Goal: Transaction & Acquisition: Obtain resource

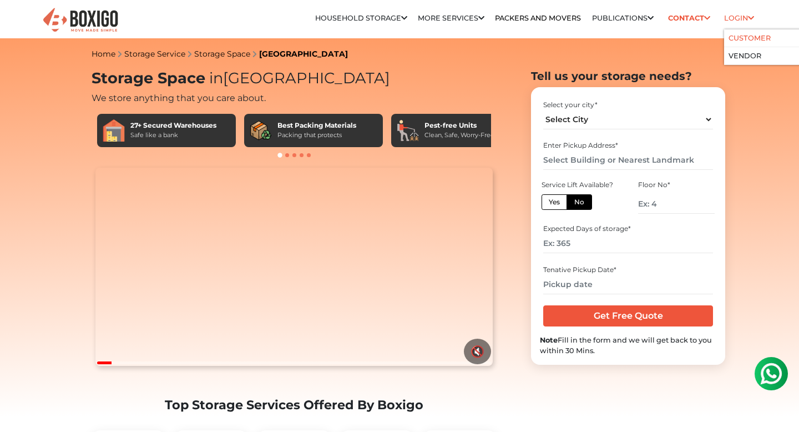
click at [747, 44] on li "Customer" at bounding box center [777, 38] width 107 height 18
click at [747, 39] on link "Customer" at bounding box center [750, 38] width 42 height 8
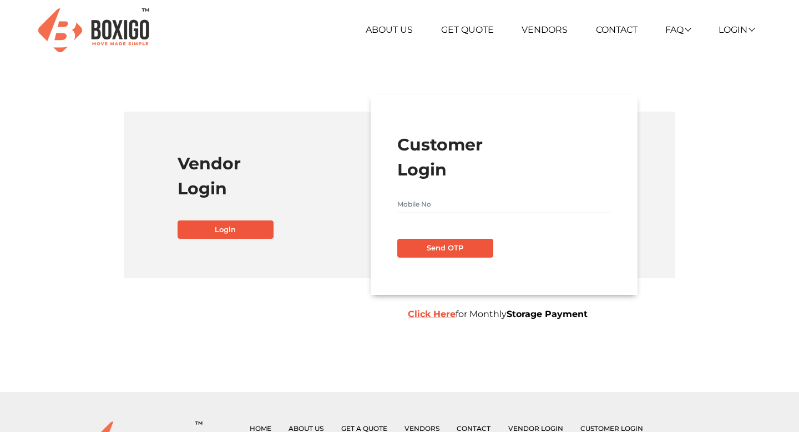
click at [413, 206] on input "text" at bounding box center [504, 204] width 214 height 18
type input "9894851885"
click at [438, 253] on button "Send OTP" at bounding box center [445, 248] width 96 height 19
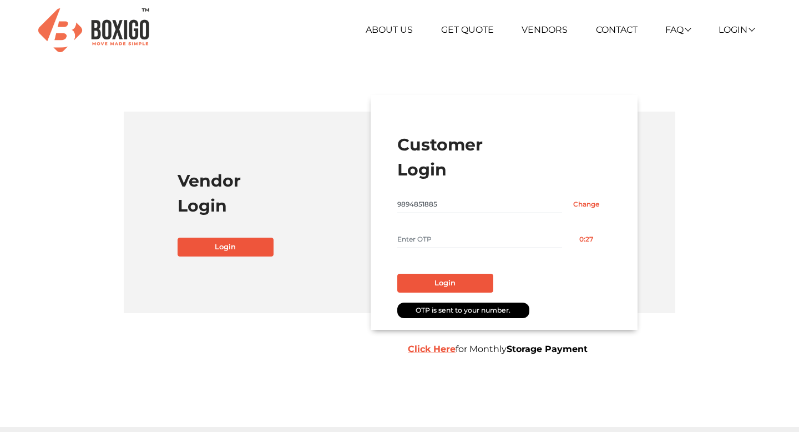
click at [439, 236] on input "text" at bounding box center [479, 239] width 165 height 18
type input "4259"
click at [442, 279] on button "Login" at bounding box center [445, 283] width 96 height 19
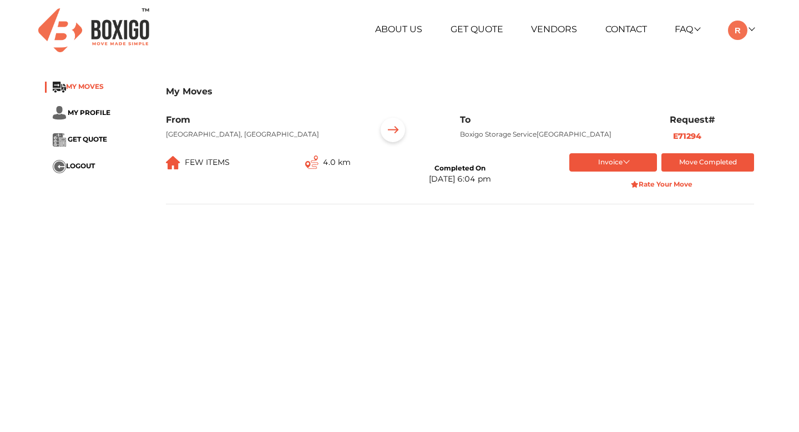
click at [90, 84] on span "MY MOVES" at bounding box center [85, 86] width 38 height 8
click at [91, 110] on span "MY PROFILE" at bounding box center [89, 112] width 43 height 8
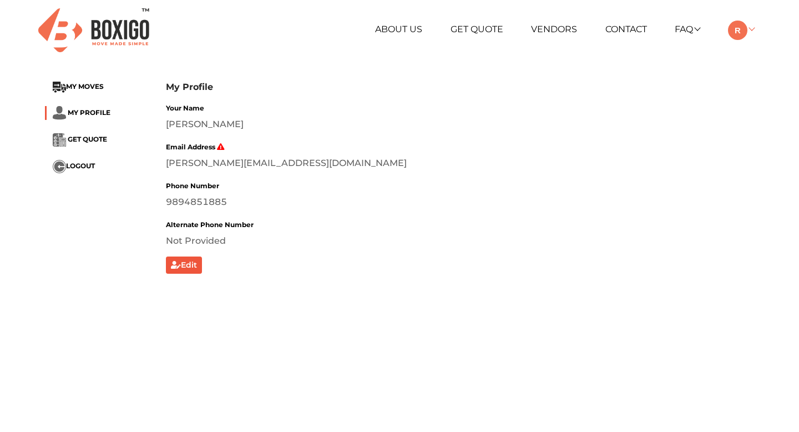
click at [747, 31] on img at bounding box center [737, 30] width 19 height 19
click at [753, 64] on link "My Profile" at bounding box center [769, 66] width 89 height 21
click at [755, 86] on link "Make Estimate" at bounding box center [769, 87] width 89 height 21
click at [78, 88] on span "MY MOVES" at bounding box center [85, 86] width 38 height 8
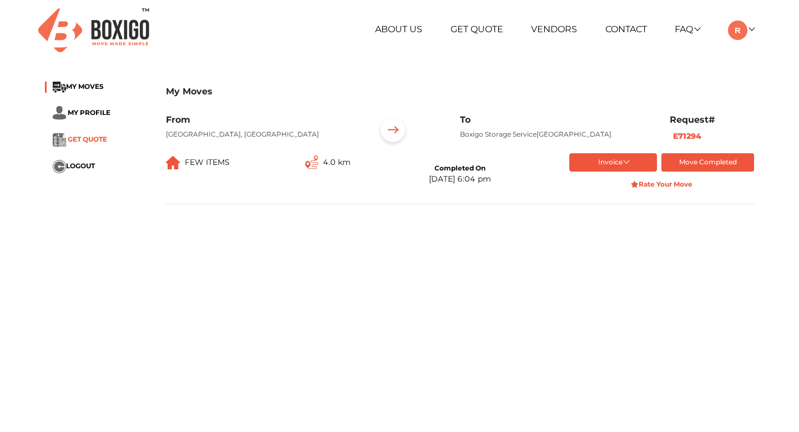
click at [91, 140] on span "GET QUOTE" at bounding box center [87, 139] width 39 height 8
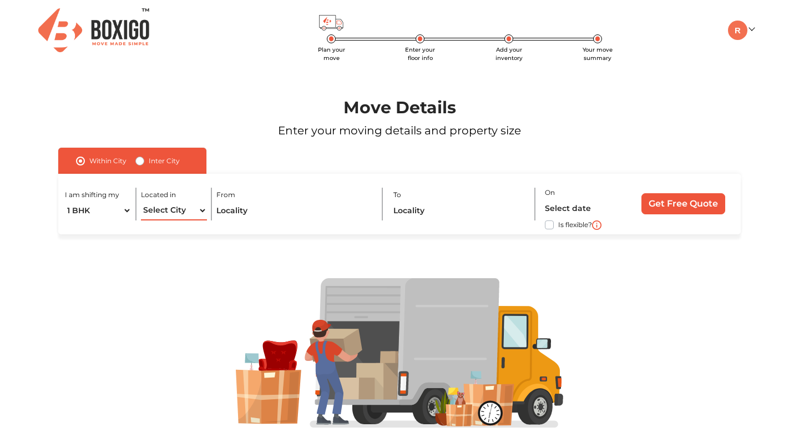
click at [189, 206] on select "Select City Bangalore Bengaluru Bhopal Bhubaneswar Chennai Coimbatore Cuttack D…" at bounding box center [174, 210] width 66 height 19
click at [149, 163] on label "Inter City" at bounding box center [164, 160] width 31 height 13
click at [144, 163] on input "Inter City" at bounding box center [139, 159] width 9 height 11
radio input "true"
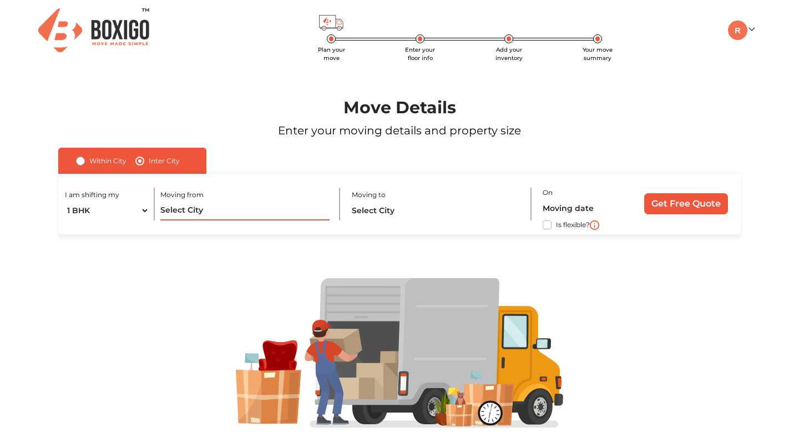
click at [178, 215] on input "text" at bounding box center [244, 210] width 169 height 19
click at [193, 208] on input "text" at bounding box center [244, 210] width 169 height 19
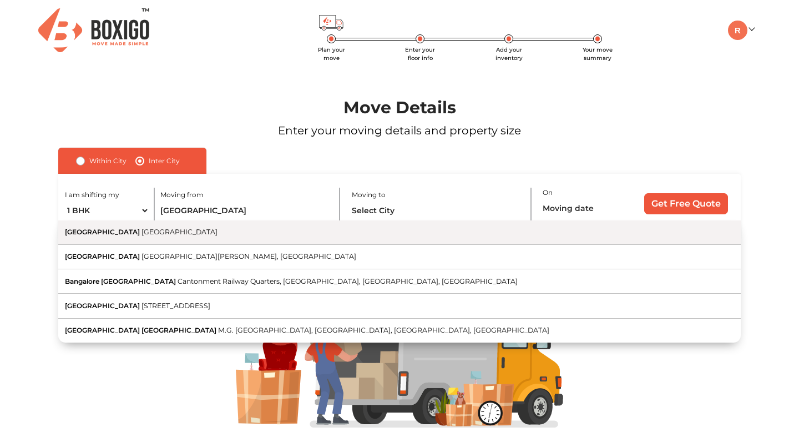
click at [235, 240] on button "Bangalore Karnataka" at bounding box center [399, 232] width 683 height 24
type input "Bangalore, Karnataka"
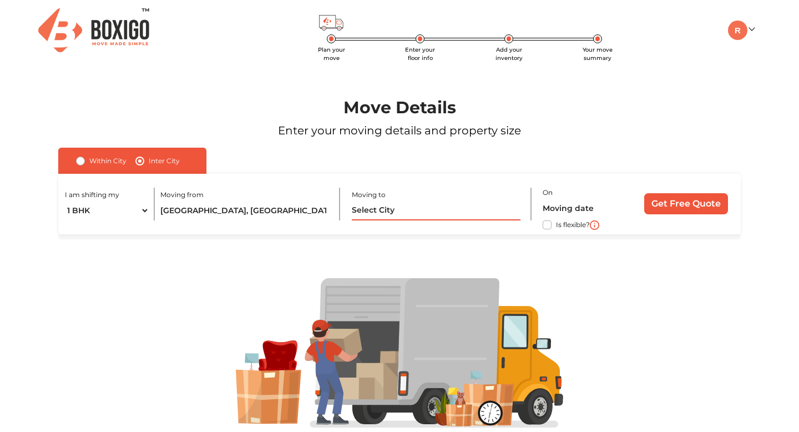
click at [435, 215] on input "text" at bounding box center [436, 210] width 169 height 19
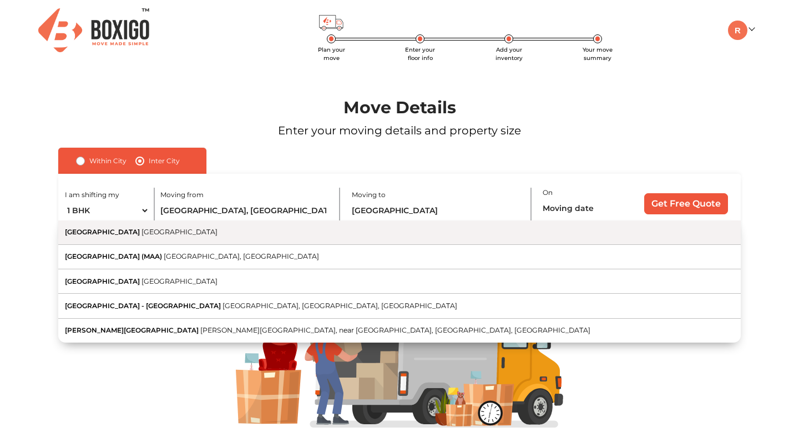
click at [407, 239] on button "Chennai Tamil Nadu" at bounding box center [399, 232] width 683 height 24
type input "Chennai, Tamil Nadu"
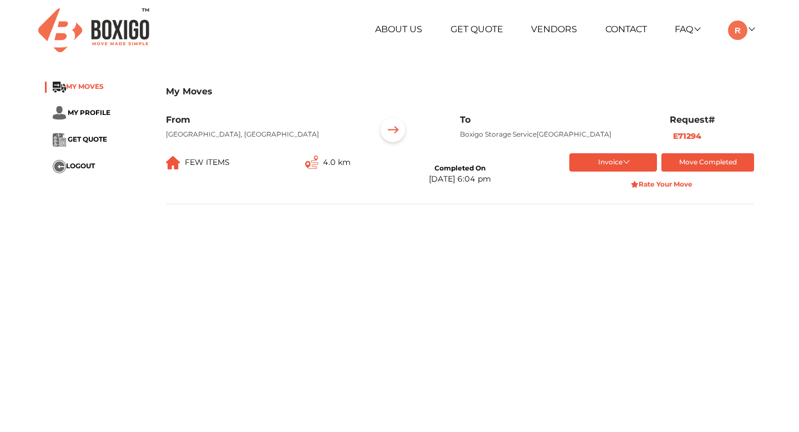
click at [87, 85] on span "MY MOVES" at bounding box center [85, 86] width 38 height 8
click at [609, 171] on button "Invoice" at bounding box center [613, 162] width 88 height 18
click at [613, 238] on button "List of Goods" at bounding box center [614, 231] width 90 height 17
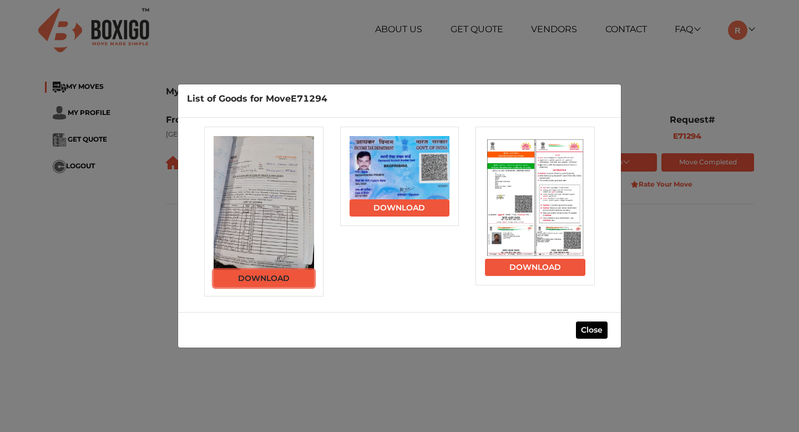
click at [266, 279] on link "Download" at bounding box center [264, 278] width 100 height 17
click at [589, 330] on button "Close" at bounding box center [592, 329] width 32 height 17
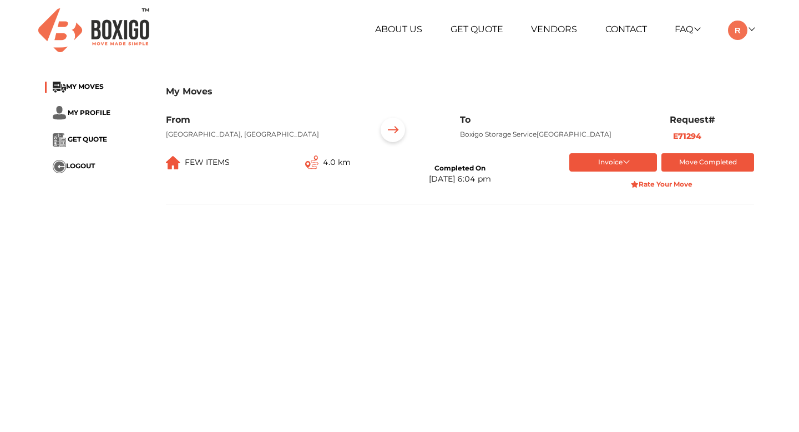
click at [700, 124] on h6 "Request#" at bounding box center [712, 119] width 84 height 11
click at [623, 34] on link "Contact" at bounding box center [626, 29] width 42 height 11
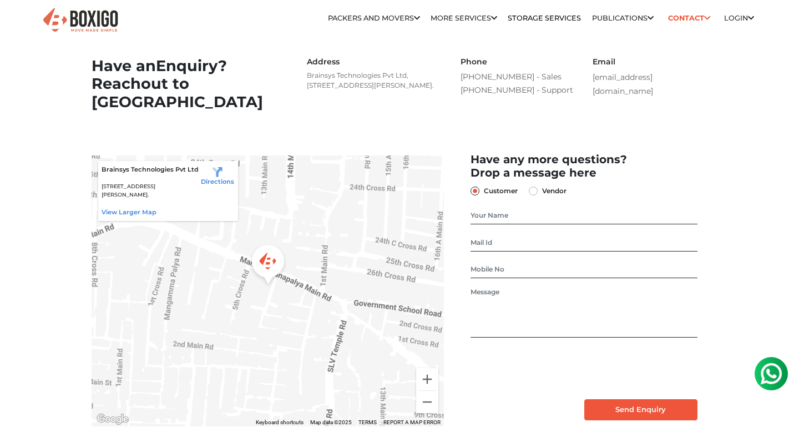
click at [136, 216] on link "View larger map" at bounding box center [129, 212] width 55 height 8
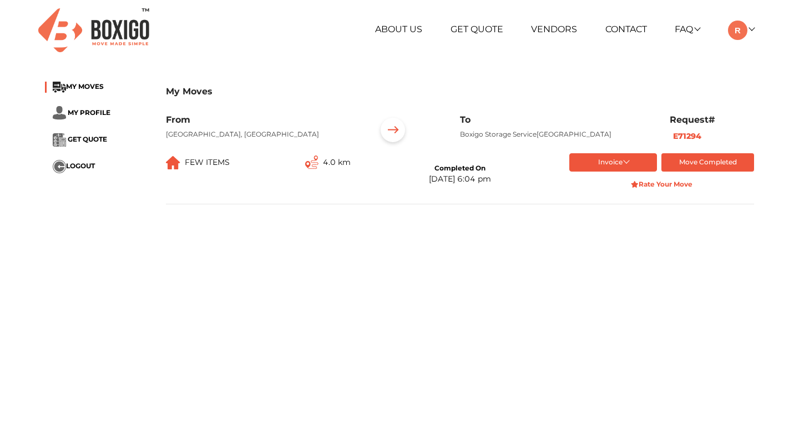
click at [393, 133] on img at bounding box center [393, 131] width 34 height 34
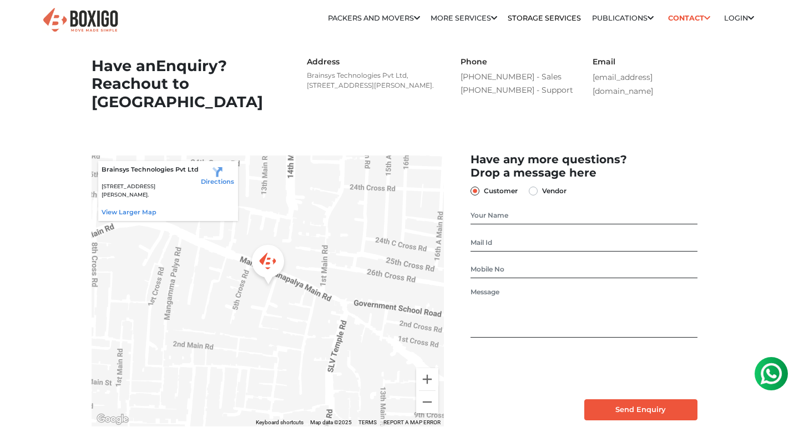
click at [665, 179] on h2 "Have any more questions? Drop a message here" at bounding box center [584, 166] width 227 height 27
